Goal: Task Accomplishment & Management: Complete application form

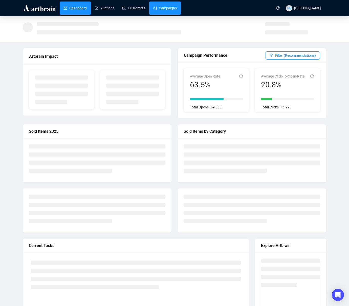
click at [166, 8] on link "Campaigns" at bounding box center [165, 8] width 24 height 13
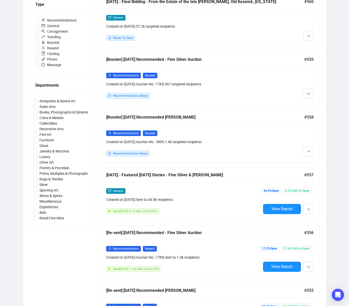
scroll to position [156, 0]
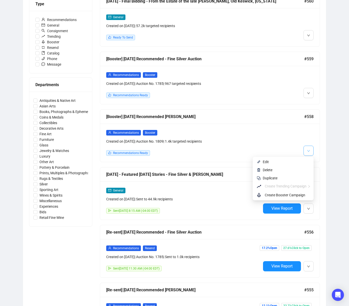
click at [308, 152] on icon "down" at bounding box center [308, 150] width 3 height 3
click at [265, 161] on span "Edit" at bounding box center [266, 162] width 6 height 4
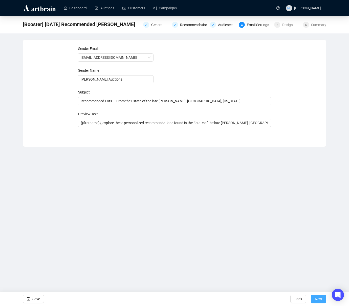
click at [316, 299] on span "Next" at bounding box center [318, 298] width 7 height 14
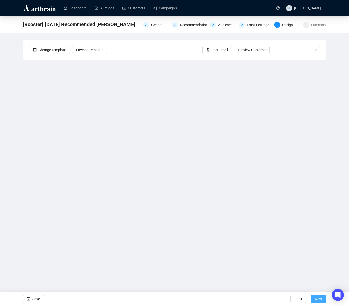
click at [317, 297] on span "Next" at bounding box center [318, 298] width 7 height 14
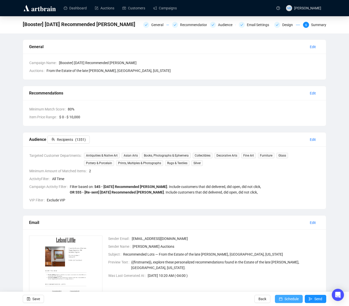
click at [285, 298] on span "Schedule" at bounding box center [292, 298] width 14 height 14
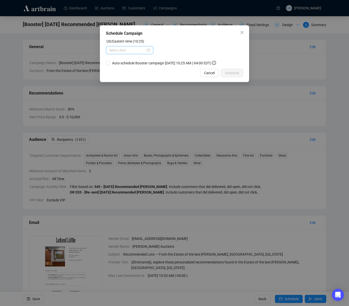
click at [134, 53] on div at bounding box center [129, 50] width 47 height 8
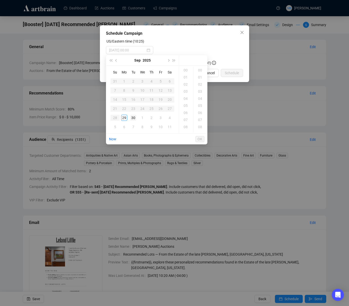
drag, startPoint x: 133, startPoint y: 119, endPoint x: 135, endPoint y: 117, distance: 2.7
click at [133, 119] on div "30" at bounding box center [133, 118] width 6 height 6
drag, startPoint x: 186, startPoint y: 124, endPoint x: 193, endPoint y: 87, distance: 38.6
click at [186, 124] on div "11" at bounding box center [186, 126] width 12 height 7
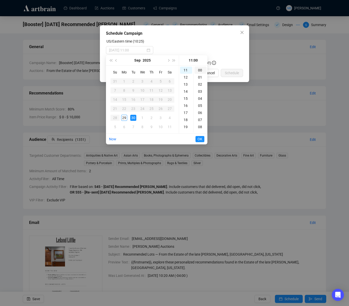
click at [199, 70] on div "00" at bounding box center [201, 70] width 12 height 7
click at [200, 70] on div "00" at bounding box center [201, 70] width 12 height 7
type input "[DATE] 11:00"
click at [200, 137] on span "OK" at bounding box center [200, 139] width 5 height 10
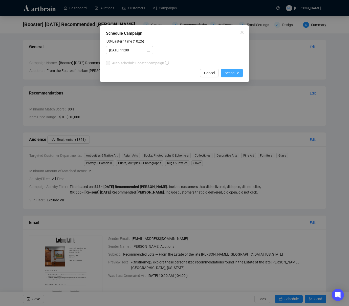
click at [234, 71] on span "Schedule" at bounding box center [232, 73] width 14 height 6
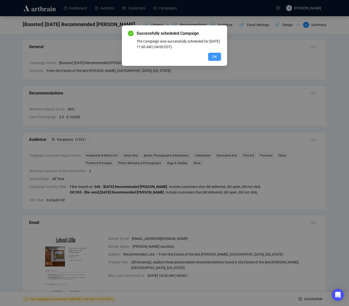
click at [214, 58] on span "OK" at bounding box center [214, 57] width 5 height 6
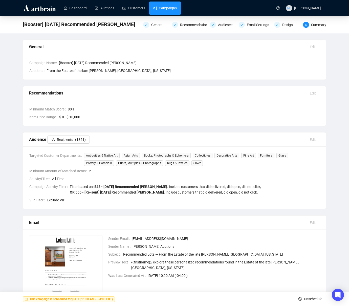
click at [171, 8] on link "Campaigns" at bounding box center [165, 8] width 24 height 13
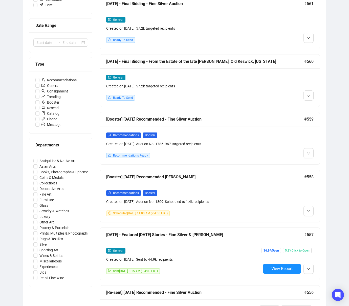
scroll to position [88, 0]
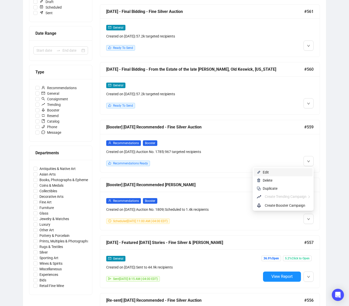
click at [263, 172] on span "Edit" at bounding box center [266, 172] width 6 height 4
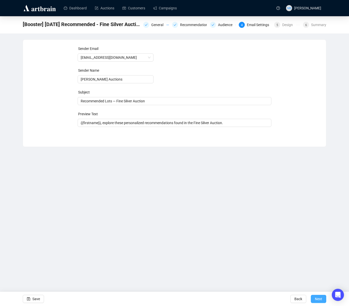
click at [319, 301] on span "Next" at bounding box center [318, 298] width 7 height 14
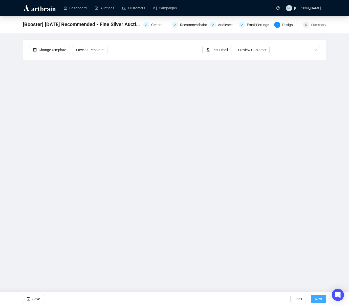
click at [319, 300] on span "Next" at bounding box center [318, 298] width 7 height 14
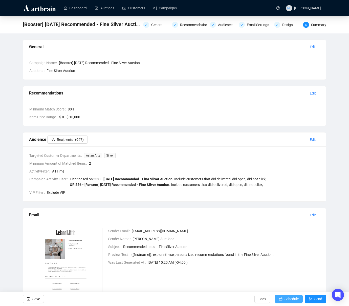
click at [286, 297] on span "Schedule" at bounding box center [292, 298] width 14 height 14
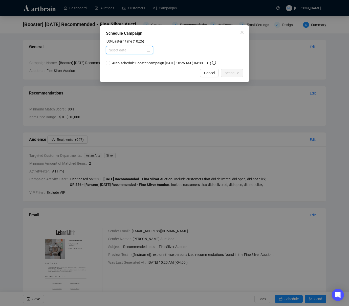
click at [125, 51] on input at bounding box center [127, 50] width 37 height 6
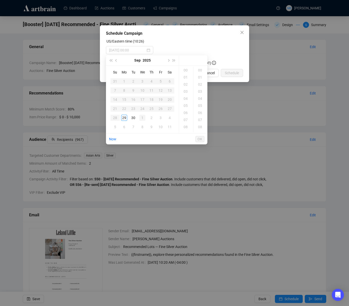
click at [142, 118] on div "1" at bounding box center [142, 118] width 6 height 6
click at [186, 124] on div "11" at bounding box center [186, 125] width 12 height 7
click at [201, 70] on div "00" at bounding box center [201, 70] width 12 height 7
click at [201, 71] on div "00" at bounding box center [201, 70] width 12 height 7
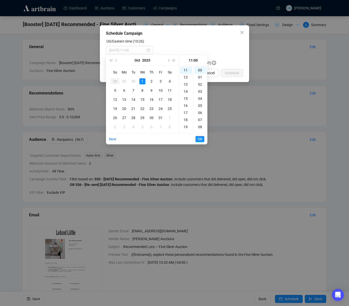
type input "[DATE] 11:00"
click at [201, 140] on span "OK" at bounding box center [200, 139] width 5 height 10
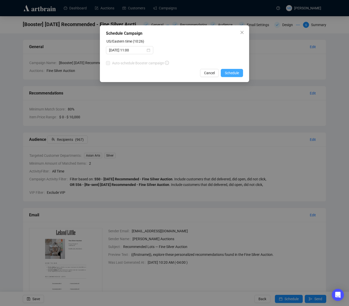
click at [234, 73] on span "Schedule" at bounding box center [232, 73] width 14 height 6
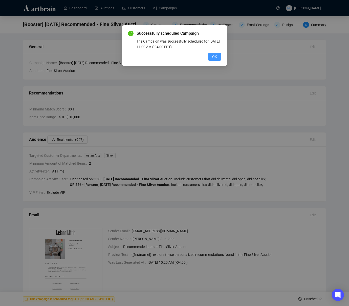
click at [214, 55] on span "OK" at bounding box center [214, 57] width 5 height 6
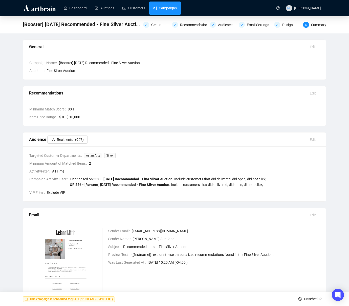
click at [170, 10] on link "Campaigns" at bounding box center [165, 8] width 24 height 13
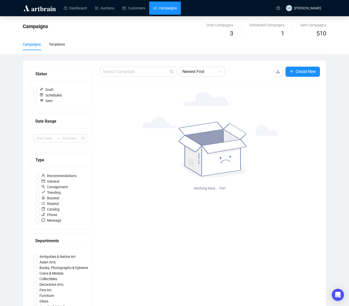
click at [169, 11] on link "Campaigns" at bounding box center [165, 8] width 24 height 13
